Goal: Find specific page/section: Find specific page/section

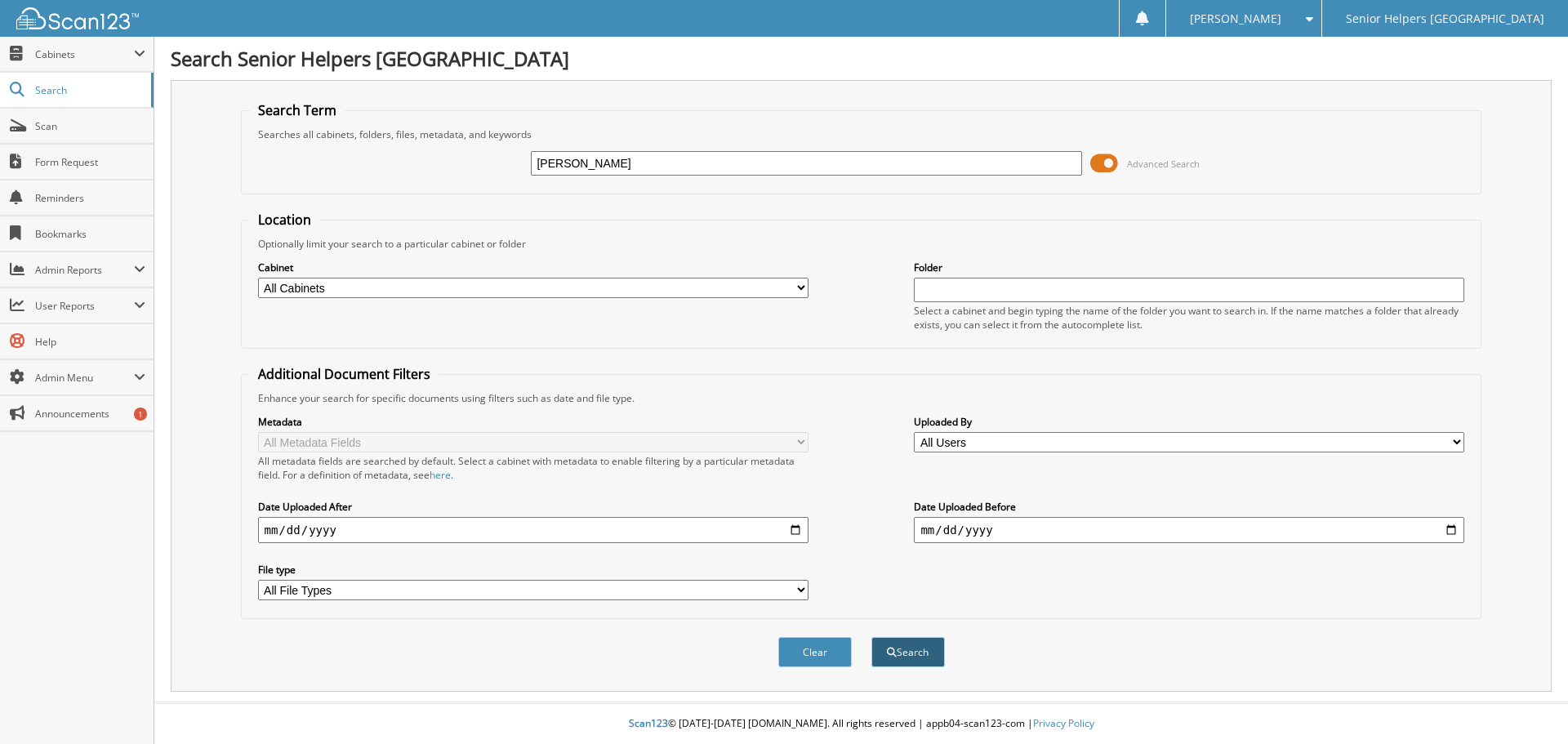
type input "[PERSON_NAME]"
click at [917, 650] on button "Search" at bounding box center [908, 652] width 74 height 30
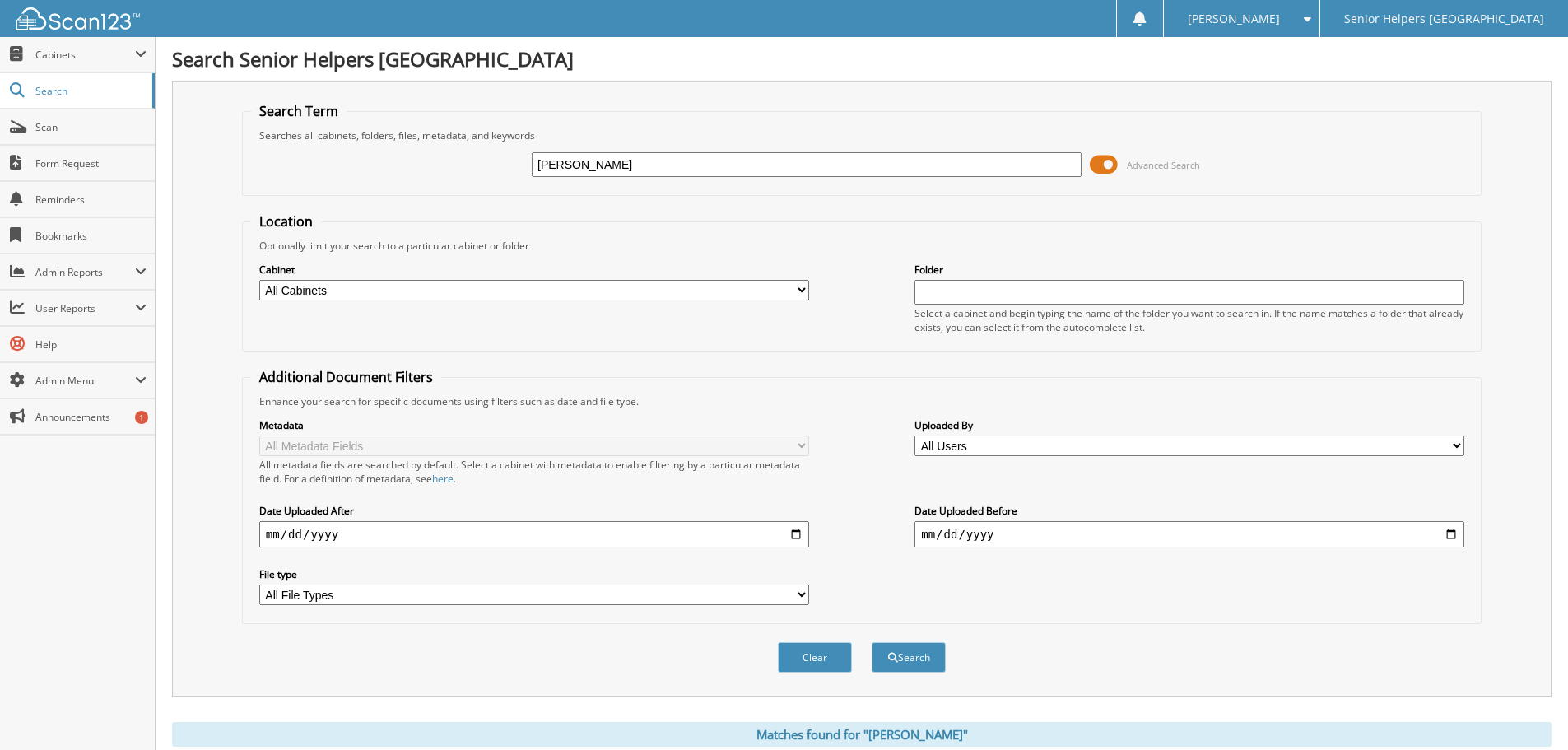
click at [1105, 164] on span at bounding box center [1104, 164] width 28 height 25
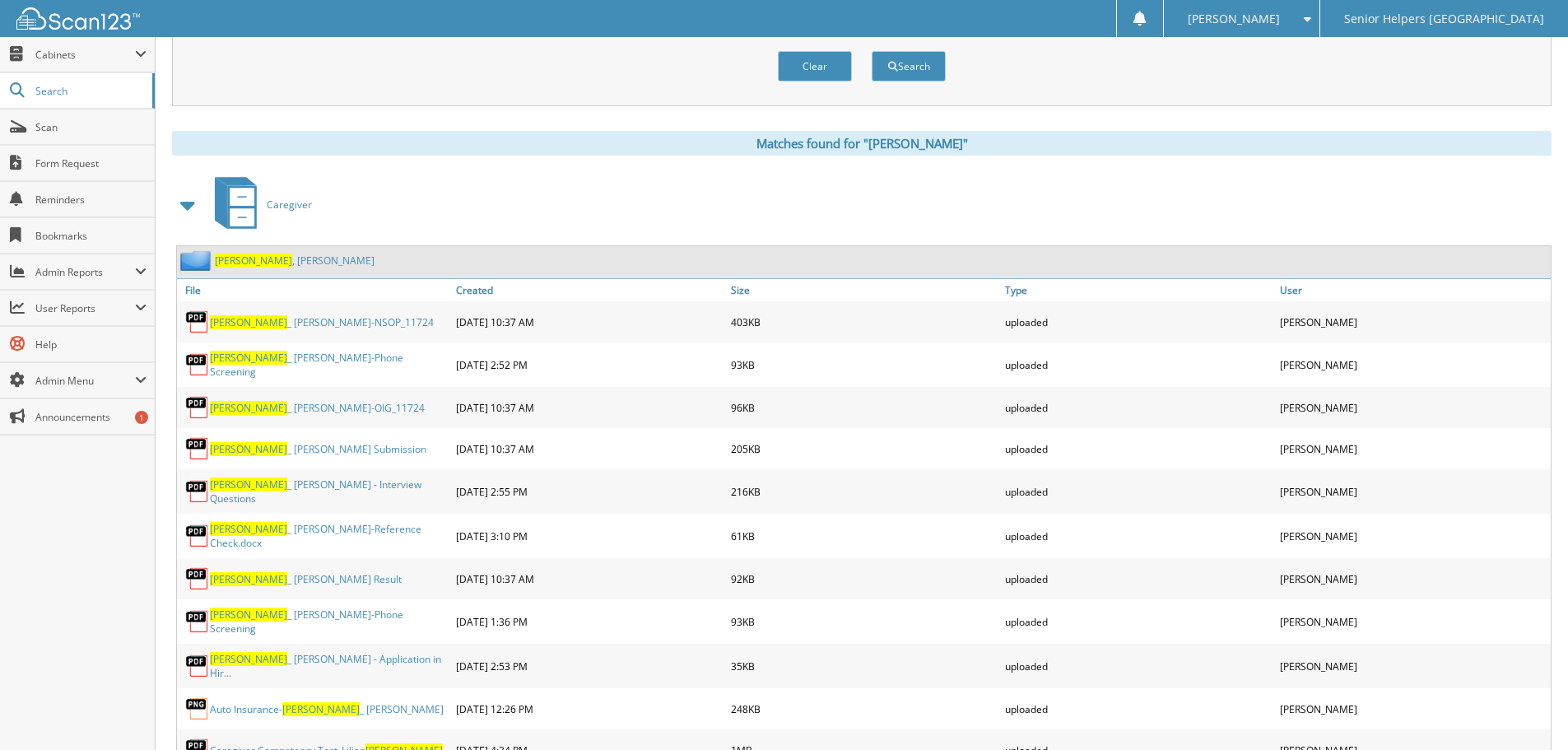
scroll to position [163, 0]
click at [272, 259] on link "Hawkins , Lillian" at bounding box center [294, 259] width 160 height 14
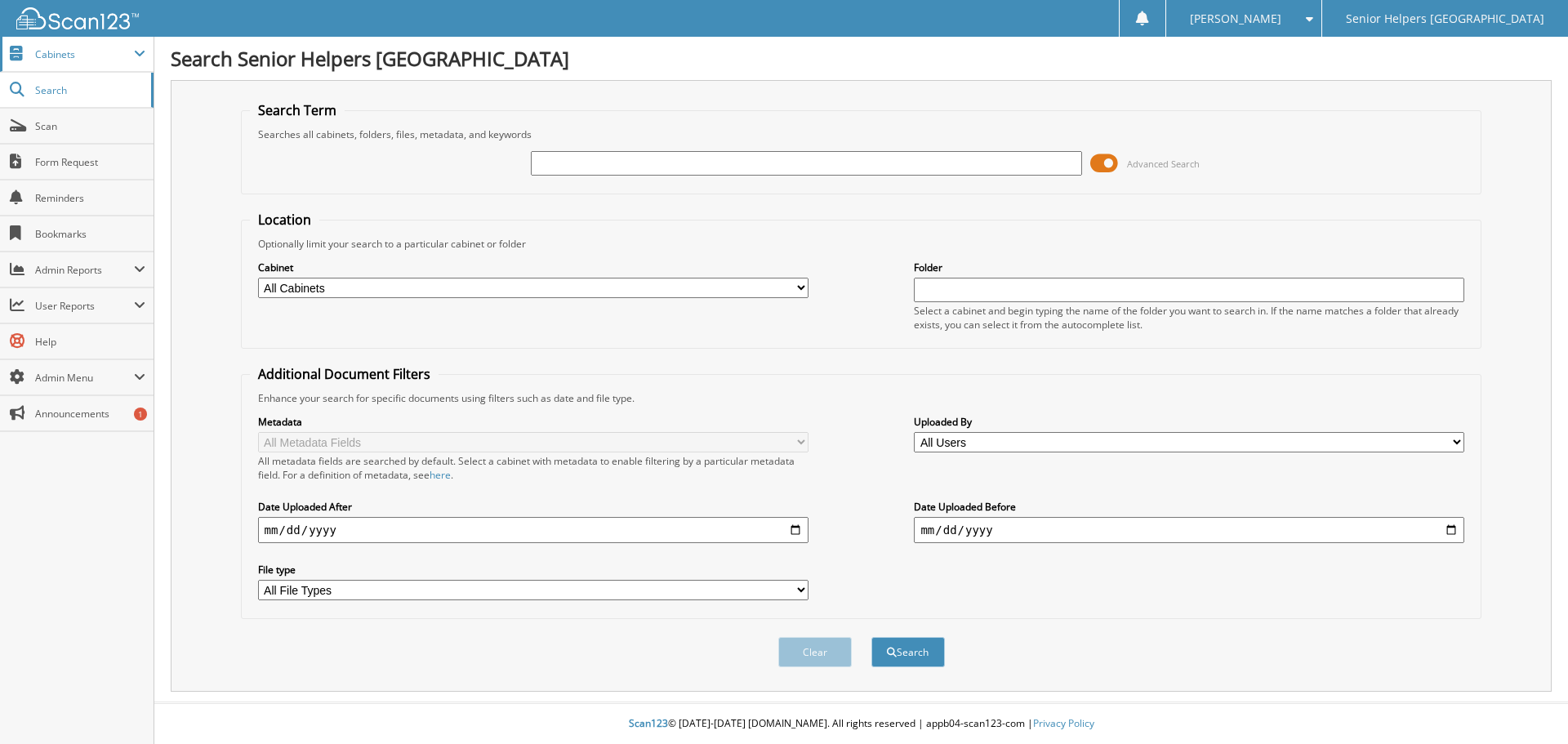
click at [59, 52] on span "Cabinets" at bounding box center [84, 54] width 99 height 14
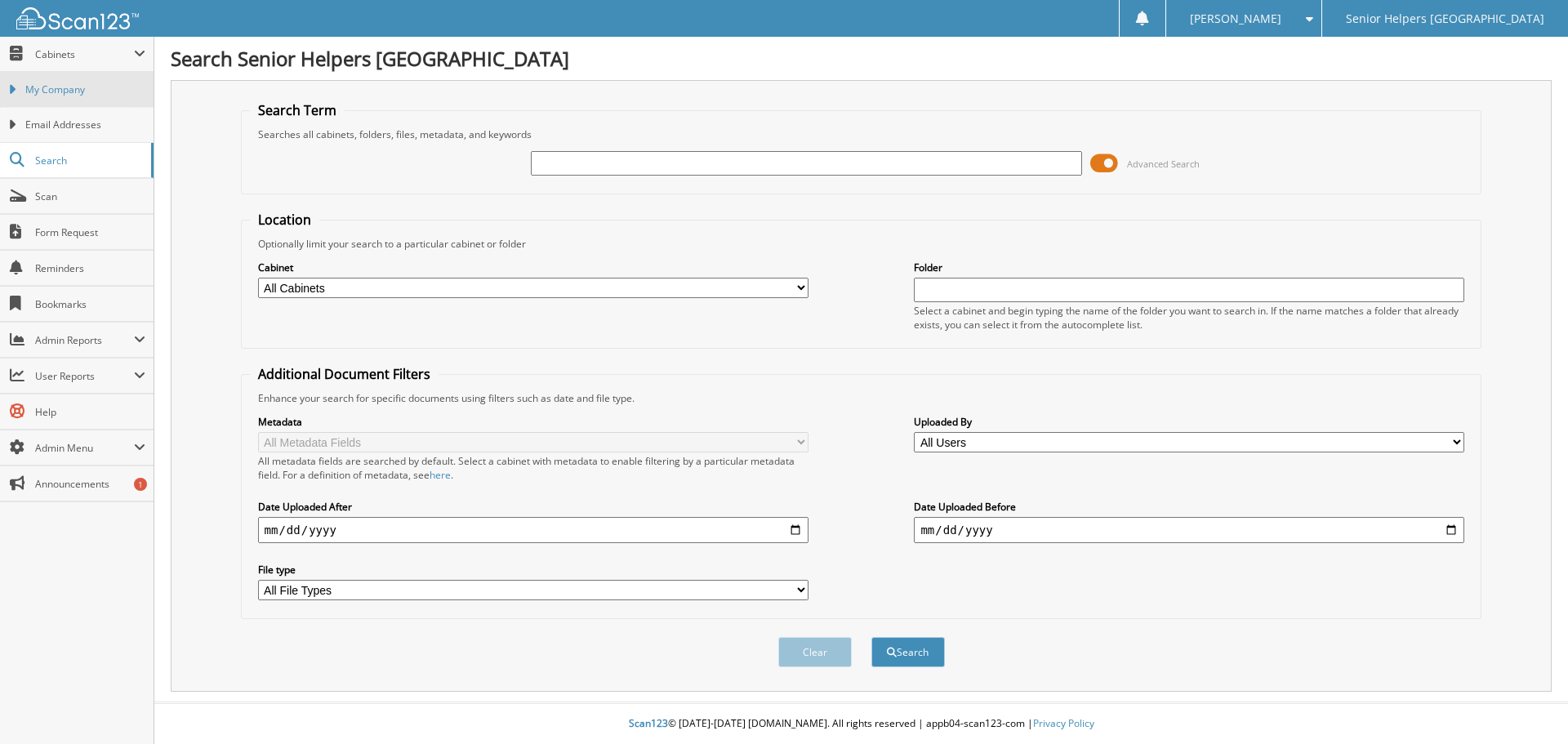
click at [63, 83] on span "My Company" at bounding box center [85, 90] width 120 height 15
